Goal: Task Accomplishment & Management: Complete application form

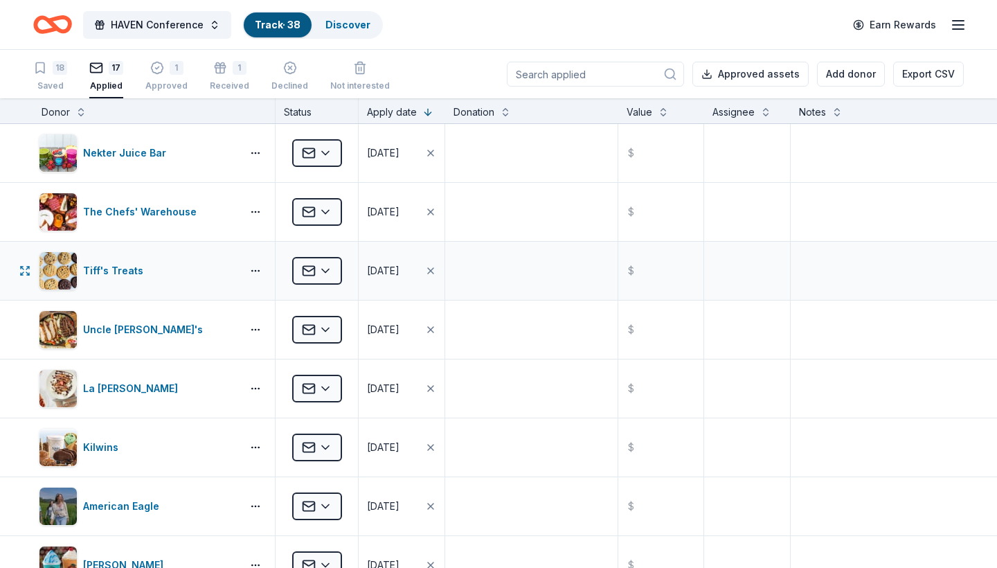
scroll to position [22, 0]
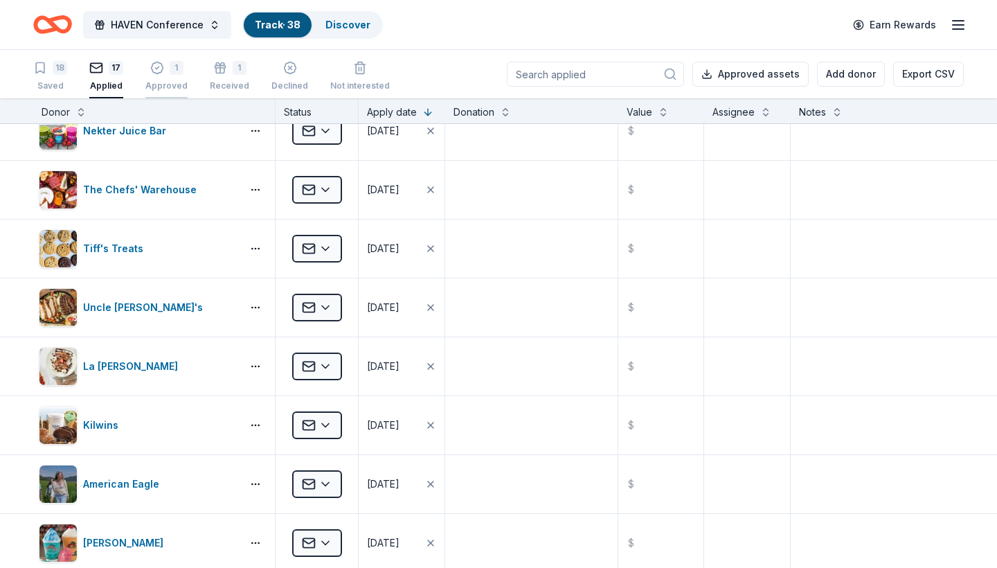
click at [174, 75] on div "1 Approved" at bounding box center [166, 76] width 42 height 30
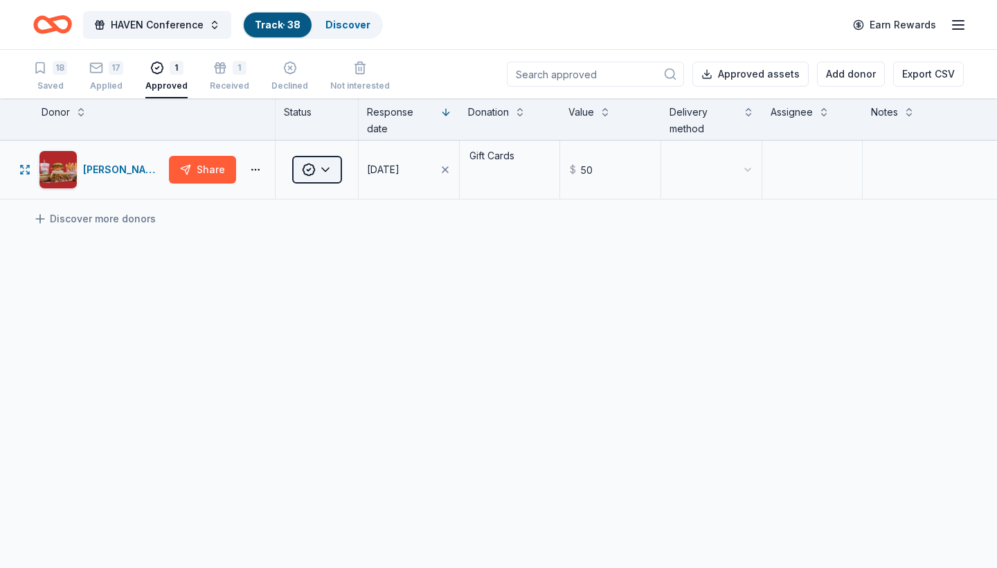
click at [328, 170] on html "HAVEN Conference Track · 38 Discover Earn Rewards 18 Saved 17 Applied 1 Approve…" at bounding box center [498, 284] width 997 height 568
click at [328, 310] on div "Received" at bounding box center [353, 308] width 115 height 25
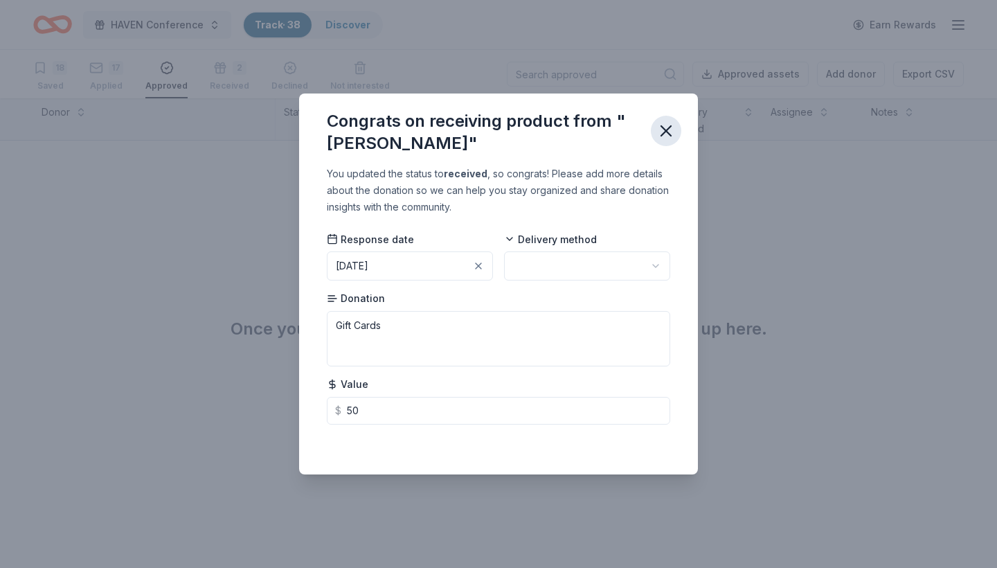
click at [666, 127] on icon "button" at bounding box center [665, 130] width 19 height 19
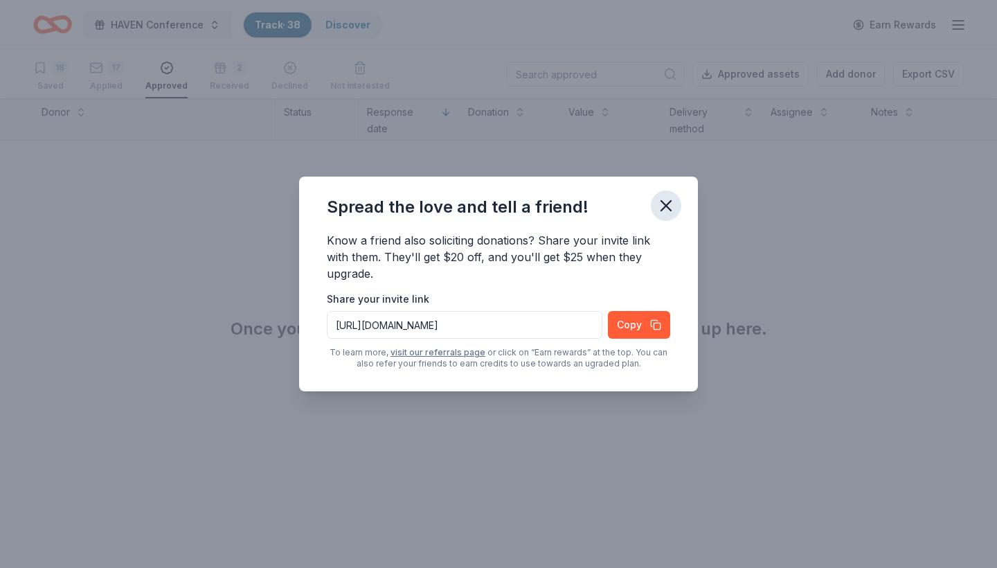
click at [667, 202] on icon "button" at bounding box center [665, 205] width 19 height 19
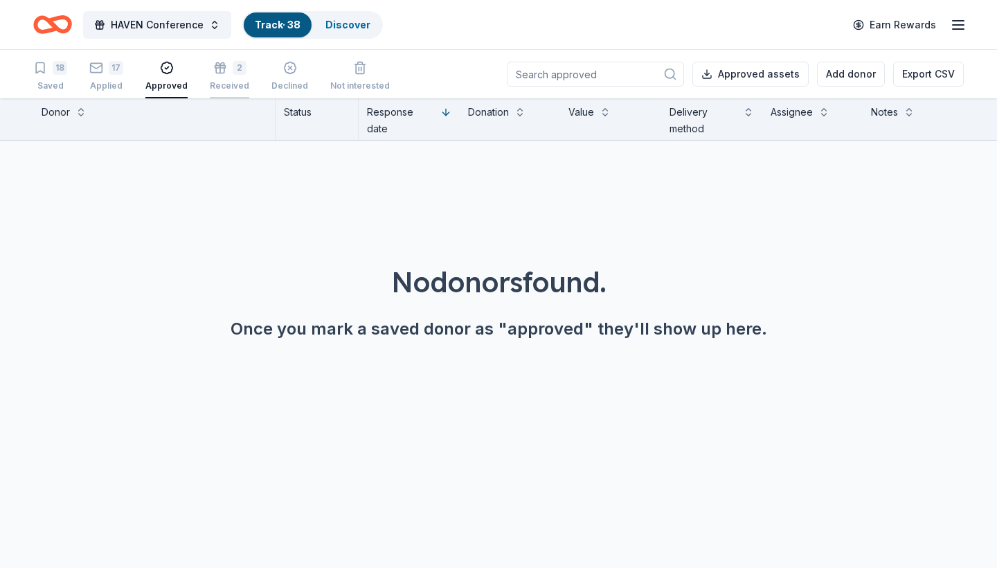
click at [226, 67] on div "2" at bounding box center [229, 60] width 39 height 14
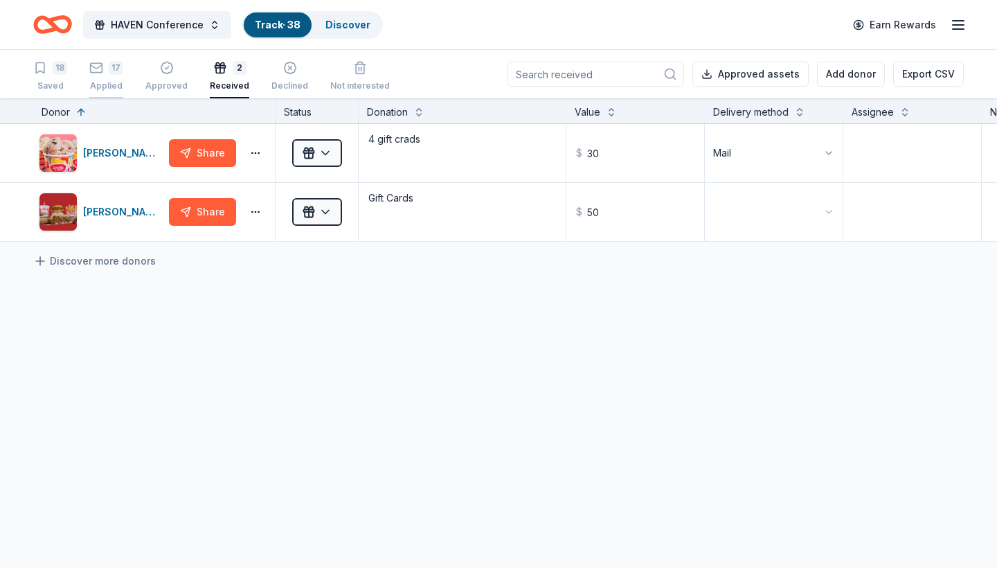
click at [118, 78] on div "17 Applied" at bounding box center [106, 76] width 34 height 30
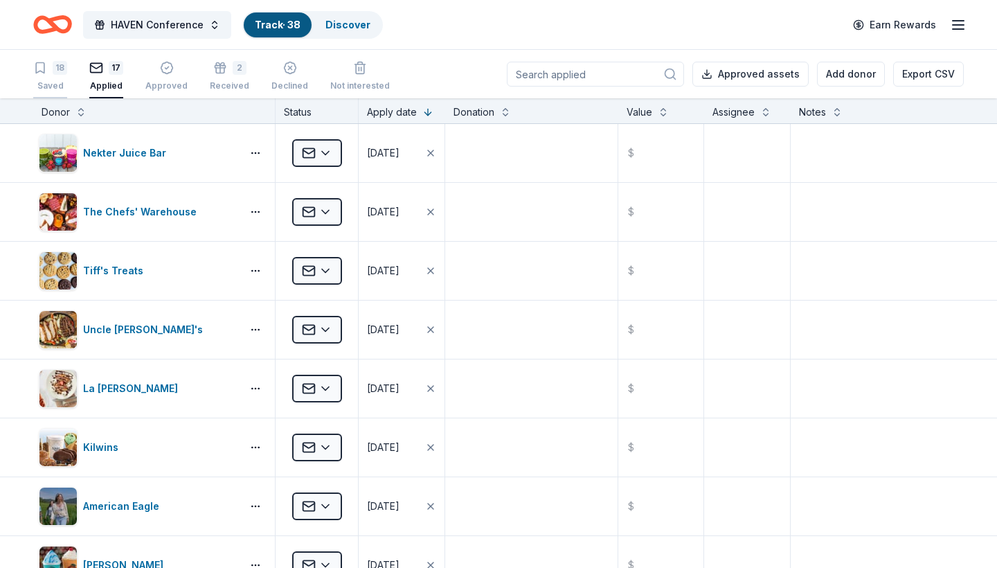
click at [50, 72] on div "18" at bounding box center [50, 68] width 34 height 14
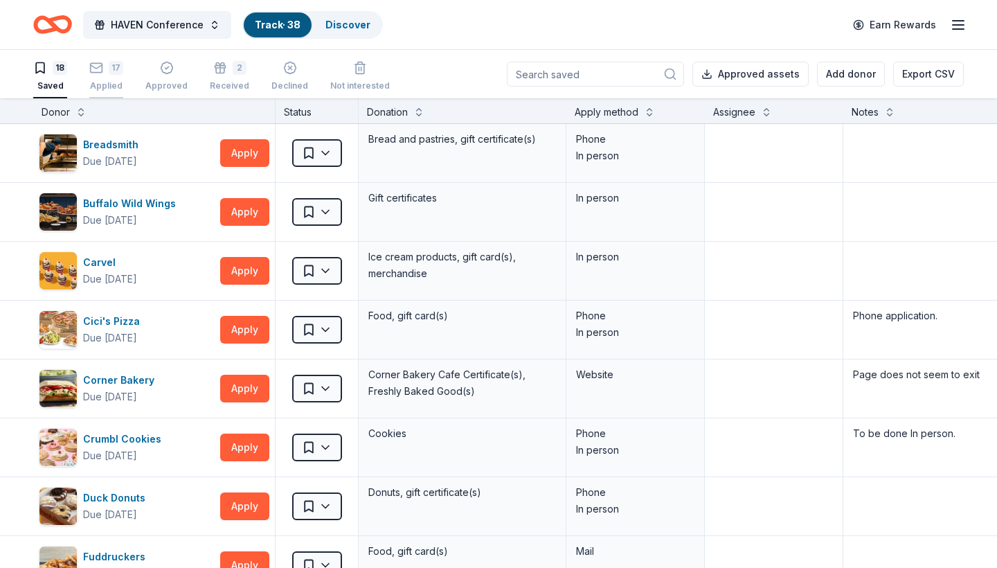
click at [104, 75] on div "17 Applied" at bounding box center [106, 76] width 34 height 30
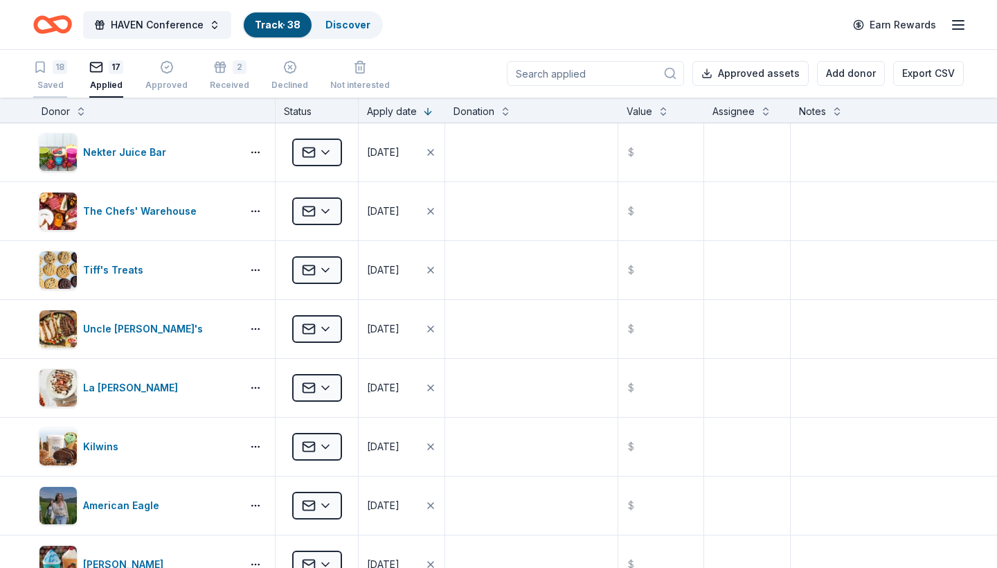
click at [55, 75] on div "18 Saved" at bounding box center [50, 75] width 34 height 30
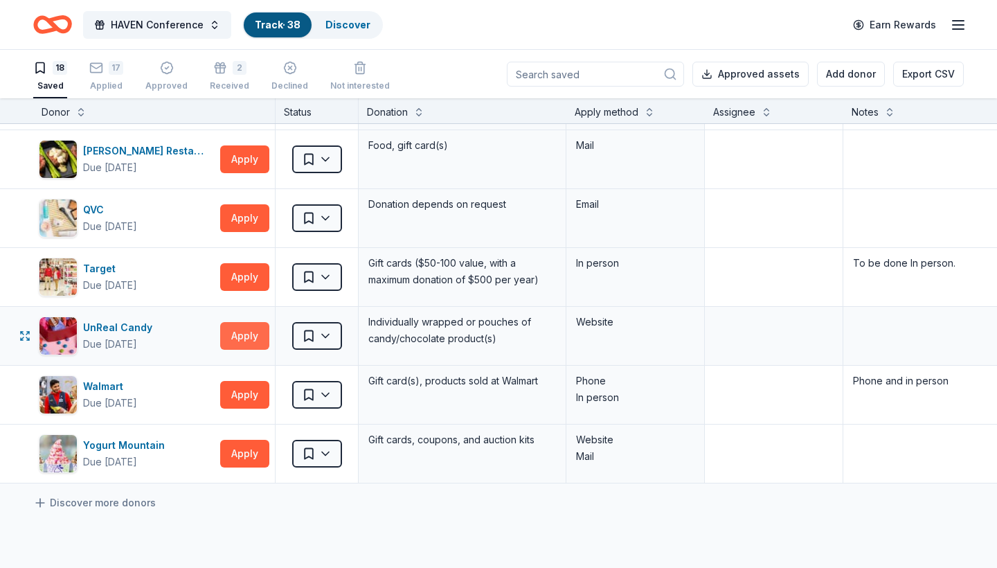
scroll to position [706, 1]
click at [248, 335] on button "Apply" at bounding box center [244, 335] width 49 height 28
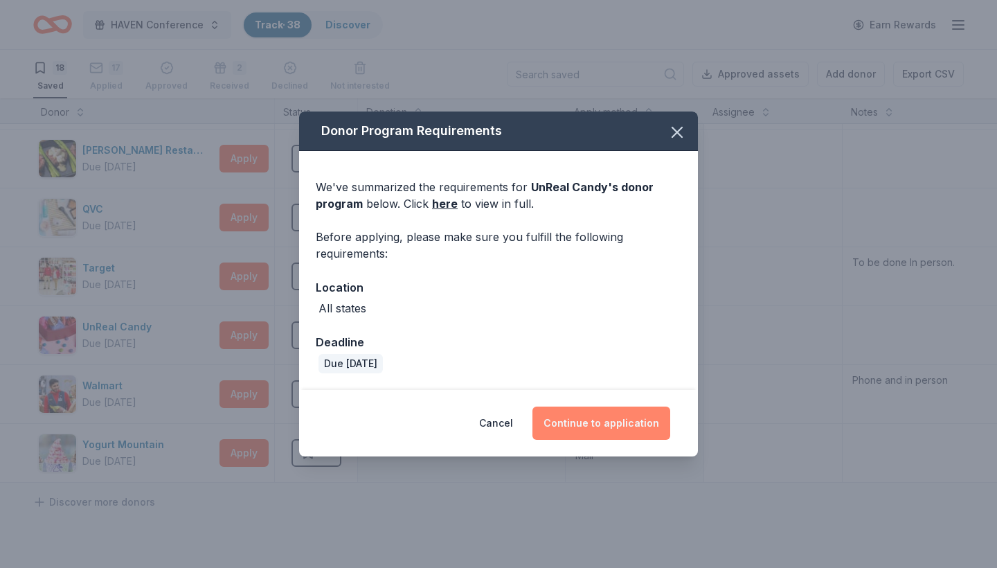
click at [562, 424] on button "Continue to application" at bounding box center [601, 422] width 138 height 33
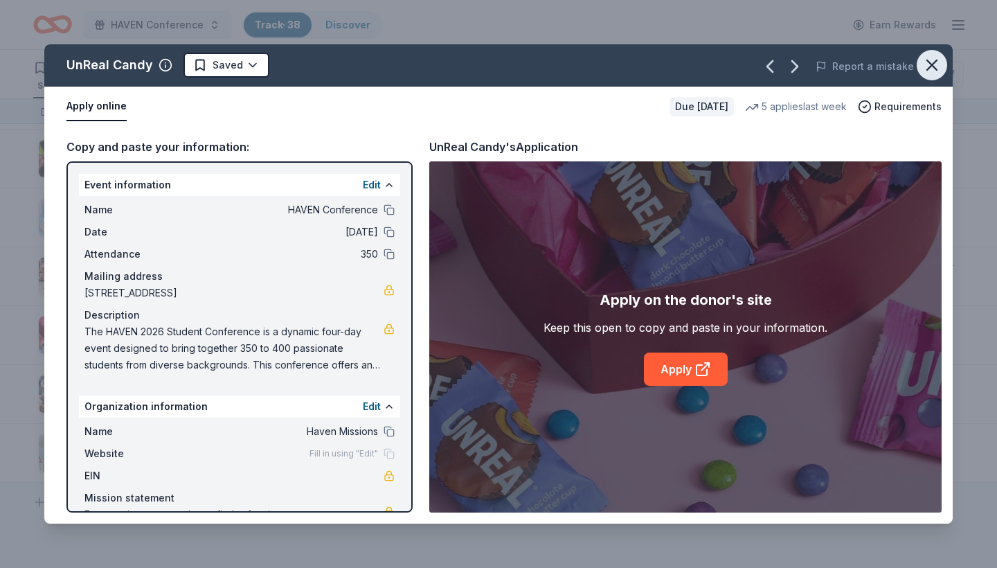
click at [933, 64] on icon "button" at bounding box center [932, 65] width 10 height 10
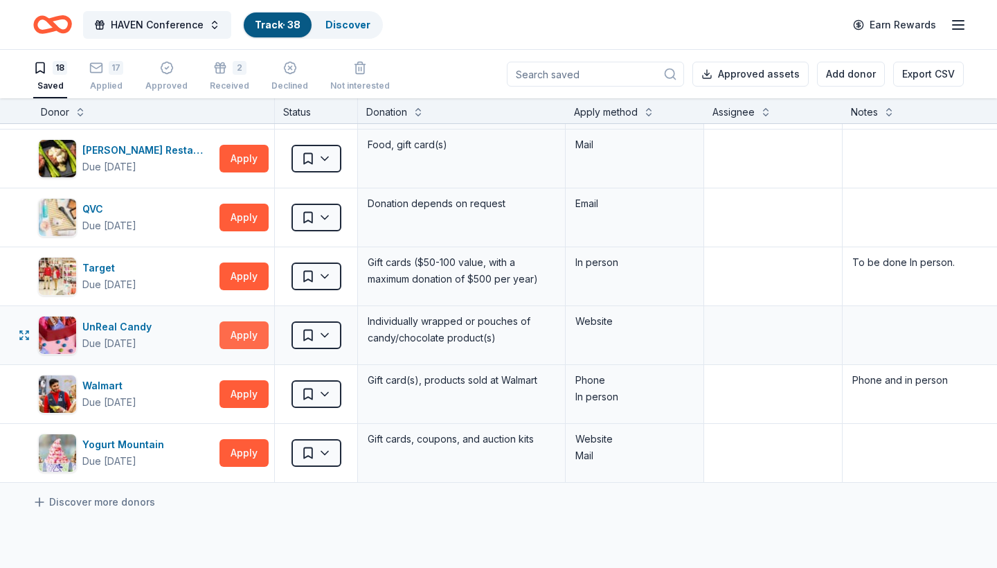
click at [252, 336] on button "Apply" at bounding box center [244, 335] width 49 height 28
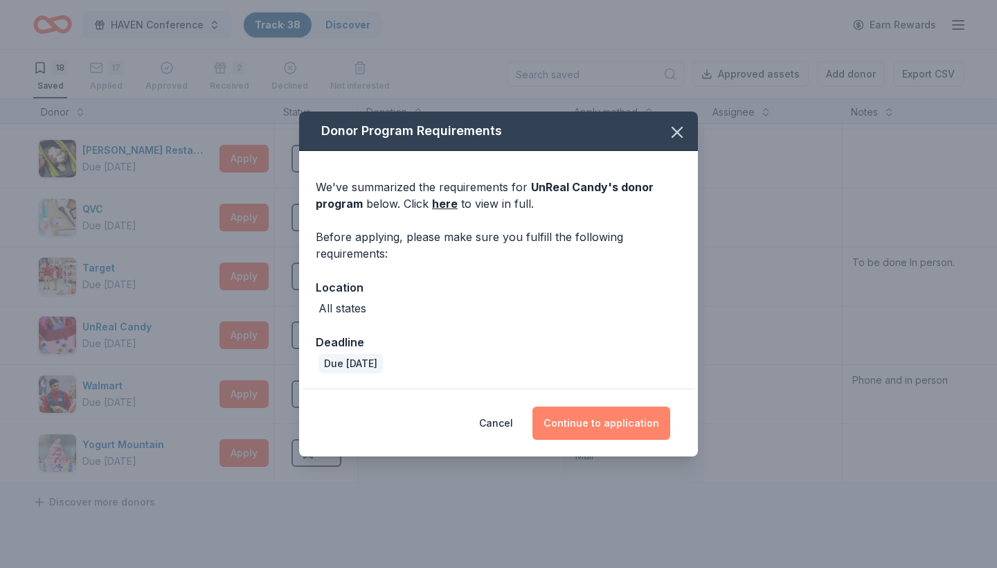
click at [593, 420] on button "Continue to application" at bounding box center [601, 422] width 138 height 33
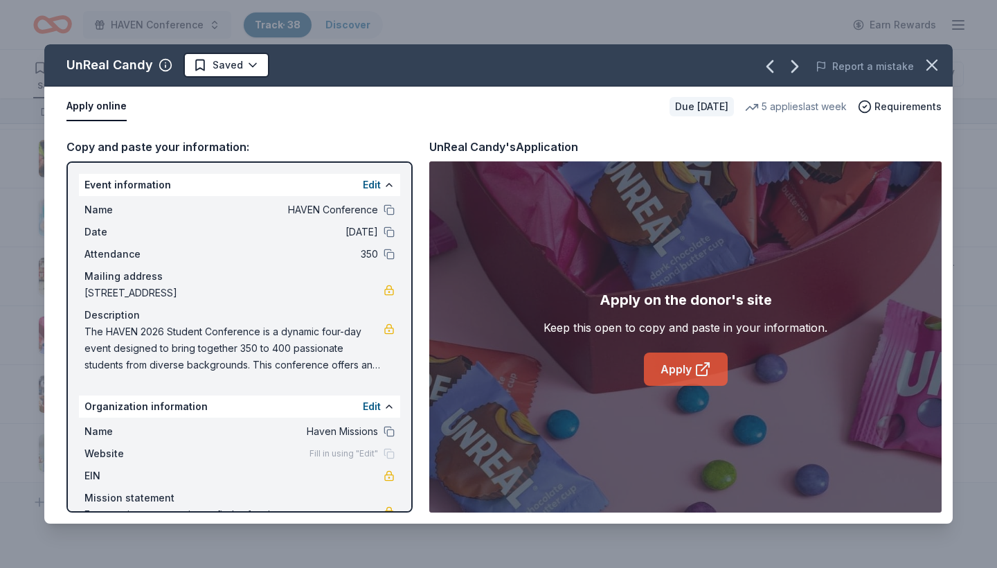
click at [681, 366] on link "Apply" at bounding box center [686, 368] width 84 height 33
